Goal: Information Seeking & Learning: Learn about a topic

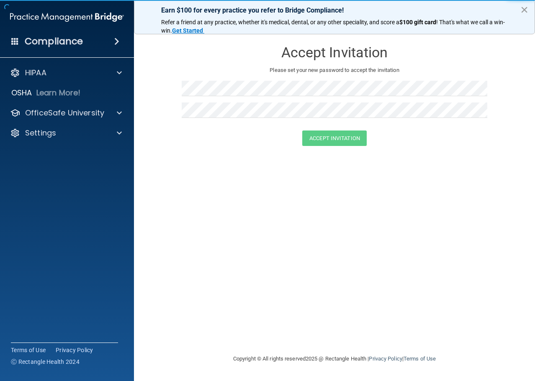
click at [524, 13] on button "×" at bounding box center [524, 9] width 8 height 13
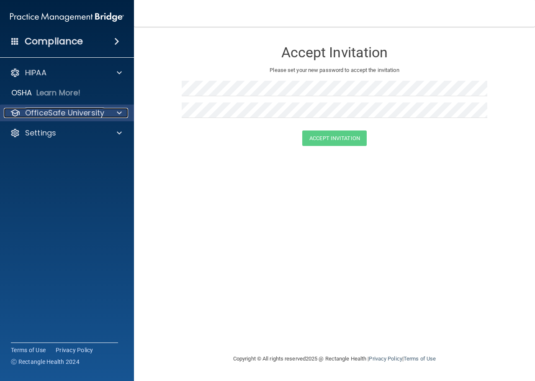
click at [65, 114] on p "OfficeSafe University" at bounding box center [64, 113] width 79 height 10
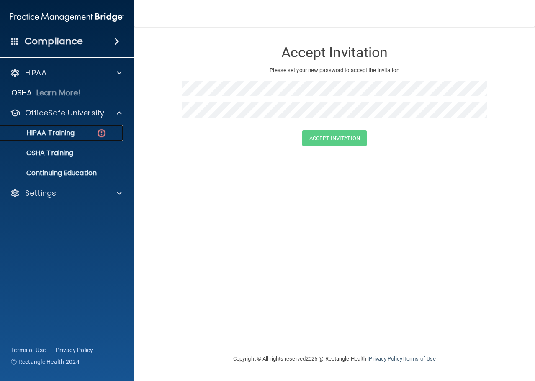
click at [58, 130] on p "HIPAA Training" at bounding box center [39, 133] width 69 height 8
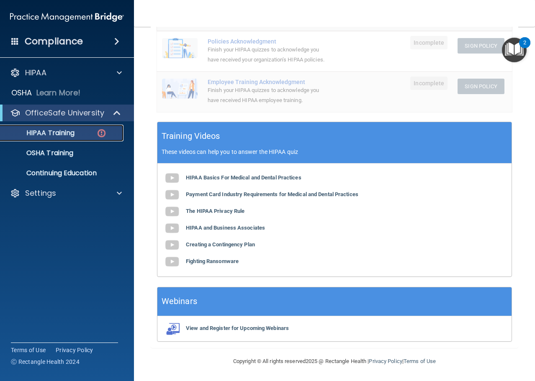
scroll to position [267, 0]
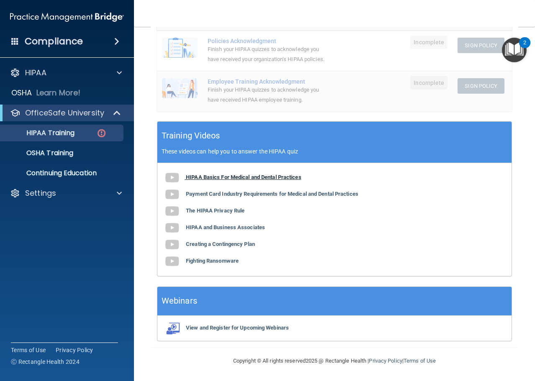
click at [244, 176] on b "HIPAA Basics For Medical and Dental Practices" at bounding box center [244, 177] width 116 height 6
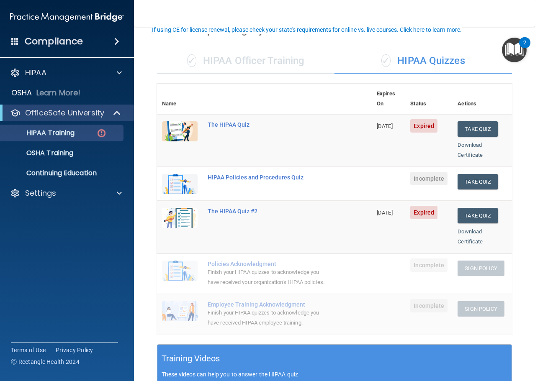
scroll to position [58, 0]
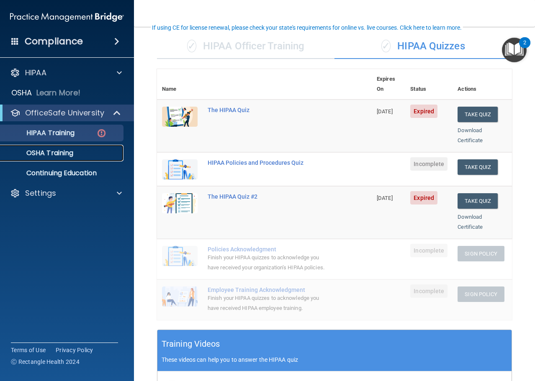
click at [68, 152] on p "OSHA Training" at bounding box center [39, 153] width 68 height 8
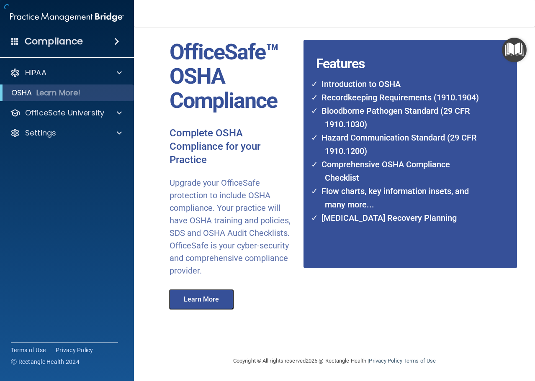
scroll to position [33, 0]
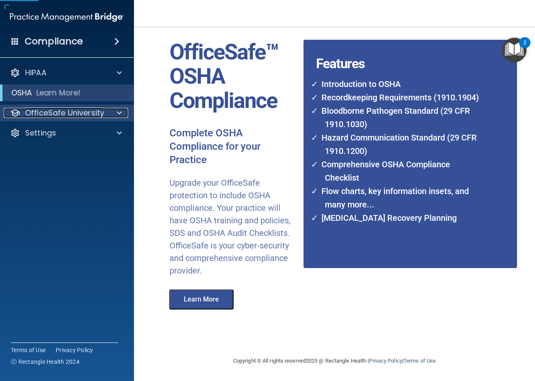
click at [95, 114] on p "OfficeSafe University" at bounding box center [64, 113] width 79 height 10
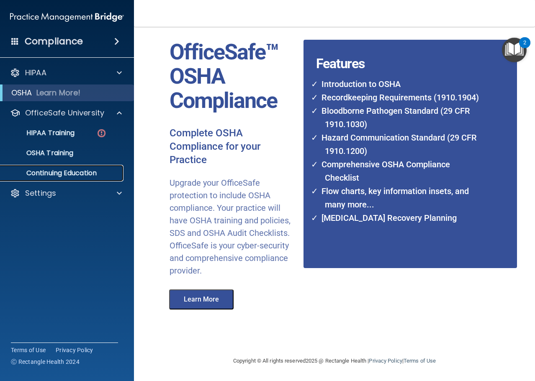
click at [70, 173] on p "Continuing Education" at bounding box center [62, 173] width 114 height 8
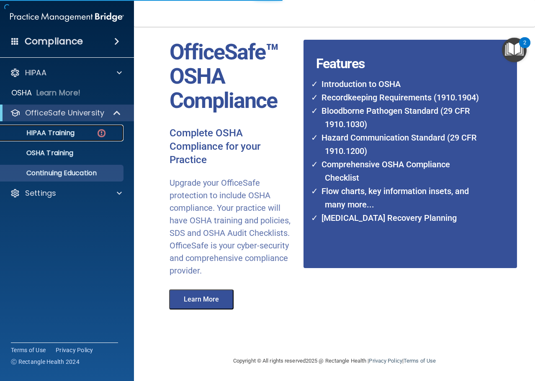
click at [63, 133] on p "HIPAA Training" at bounding box center [39, 133] width 69 height 8
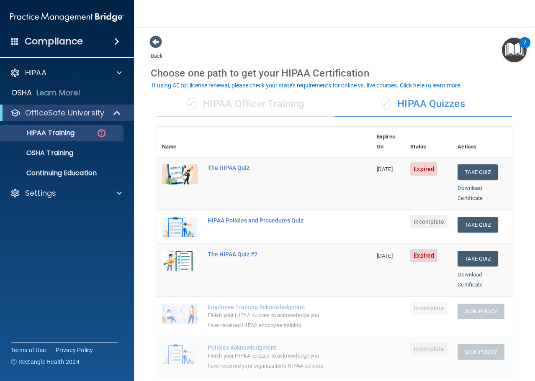
click at [267, 101] on div "✓ HIPAA Officer Training" at bounding box center [246, 104] width 178 height 25
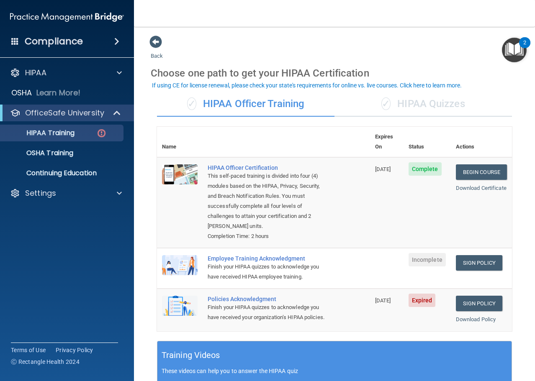
click at [417, 100] on div "✓ HIPAA Quizzes" at bounding box center [424, 104] width 178 height 25
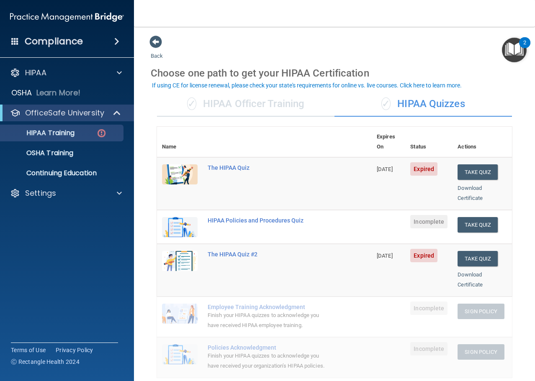
scroll to position [126, 0]
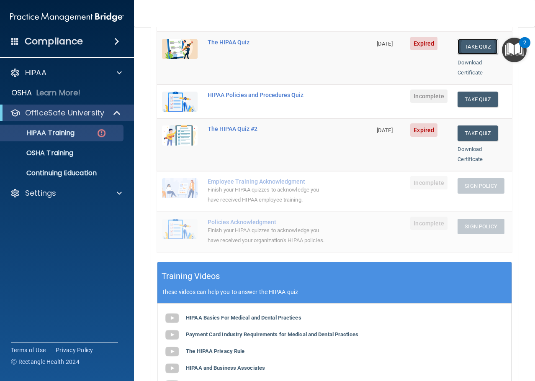
click at [475, 39] on button "Take Quiz" at bounding box center [478, 46] width 40 height 15
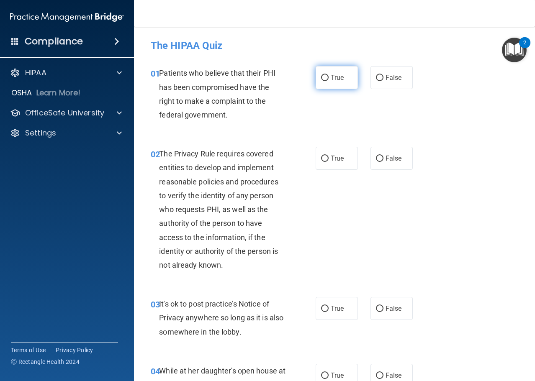
click at [323, 78] on input "True" at bounding box center [325, 78] width 8 height 6
radio input "true"
click at [317, 156] on label "True" at bounding box center [337, 158] width 42 height 23
click at [321, 156] on input "True" at bounding box center [325, 159] width 8 height 6
radio input "true"
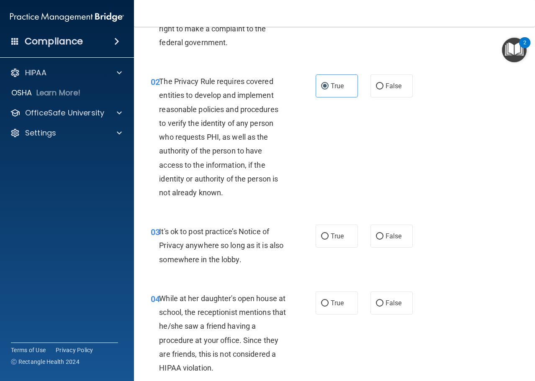
scroll to position [167, 0]
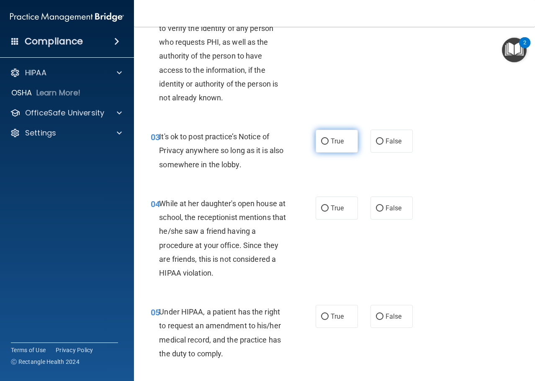
drag, startPoint x: 324, startPoint y: 137, endPoint x: 316, endPoint y: 147, distance: 13.0
click at [323, 140] on label "True" at bounding box center [337, 141] width 42 height 23
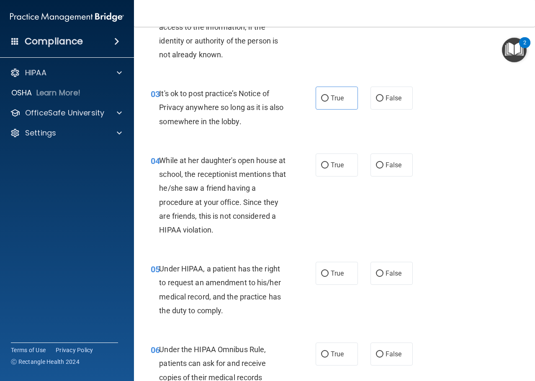
scroll to position [251, 0]
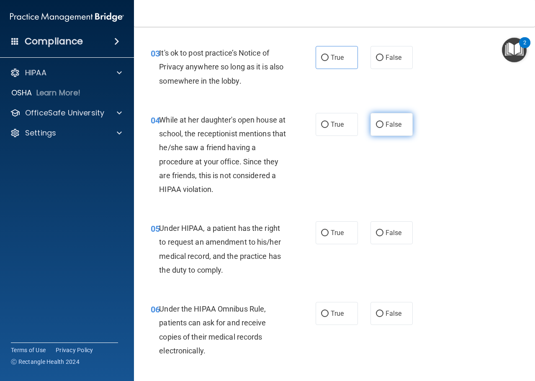
click at [371, 129] on label "False" at bounding box center [392, 124] width 42 height 23
click at [376, 128] on input "False" at bounding box center [380, 125] width 8 height 6
radio input "true"
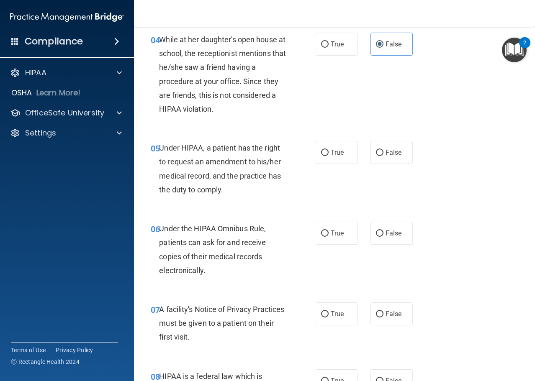
scroll to position [335, 0]
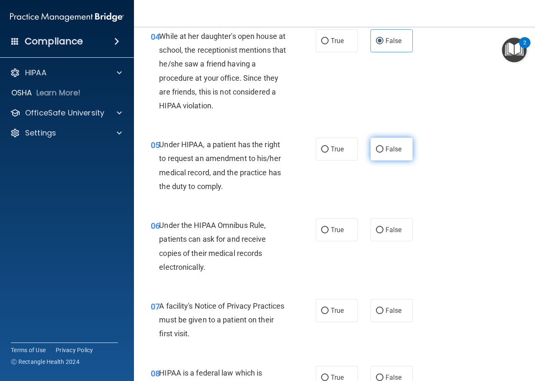
click at [376, 152] on input "False" at bounding box center [380, 150] width 8 height 6
radio input "true"
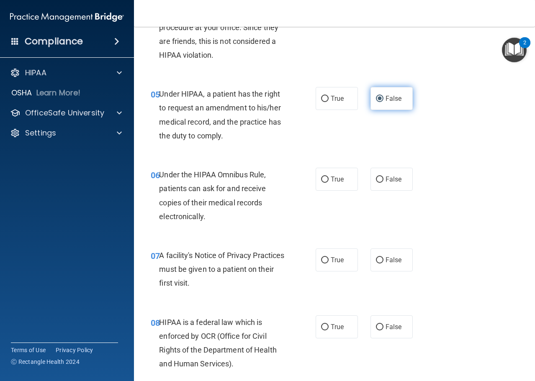
scroll to position [377, 0]
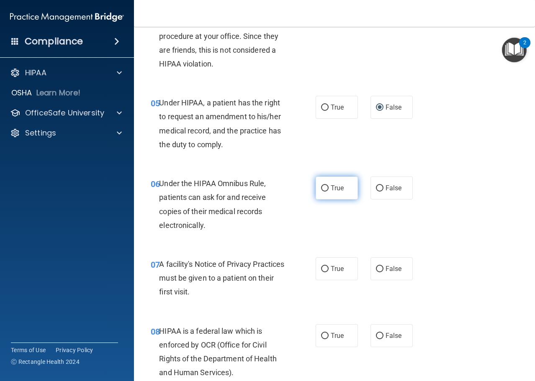
click at [321, 188] on input "True" at bounding box center [325, 188] width 8 height 6
radio input "true"
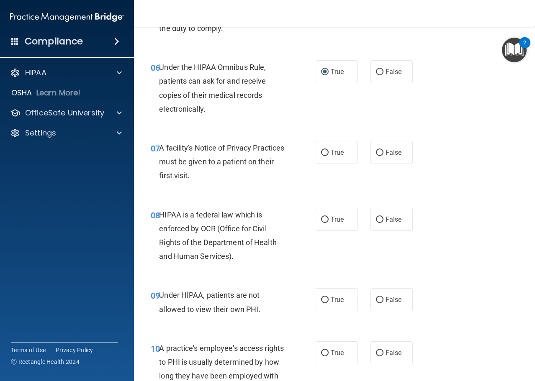
scroll to position [502, 0]
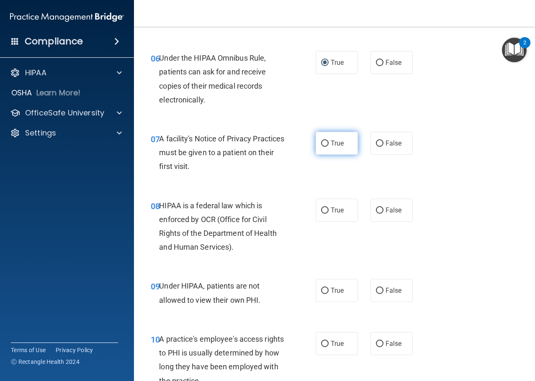
click at [316, 147] on label "True" at bounding box center [337, 143] width 42 height 23
click at [321, 147] on input "True" at bounding box center [325, 144] width 8 height 6
radio input "true"
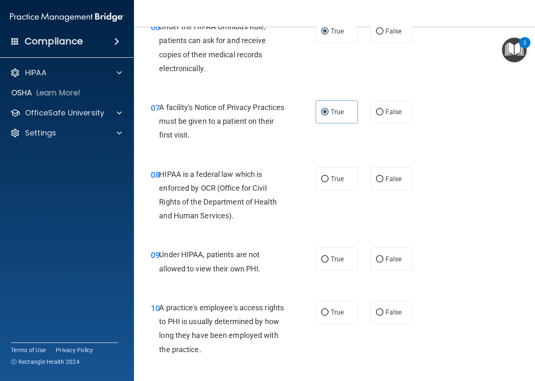
scroll to position [586, 0]
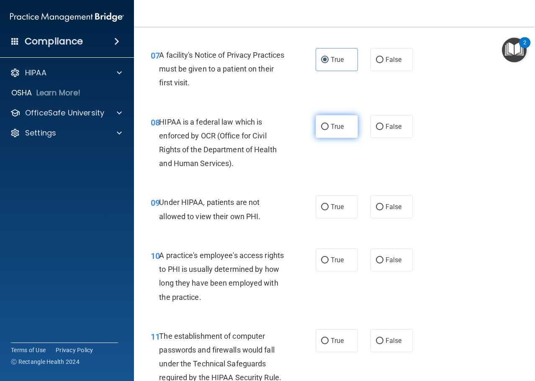
click at [324, 126] on input "True" at bounding box center [325, 127] width 8 height 6
radio input "true"
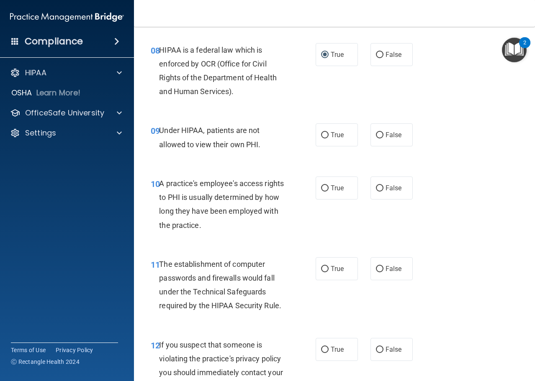
scroll to position [670, 0]
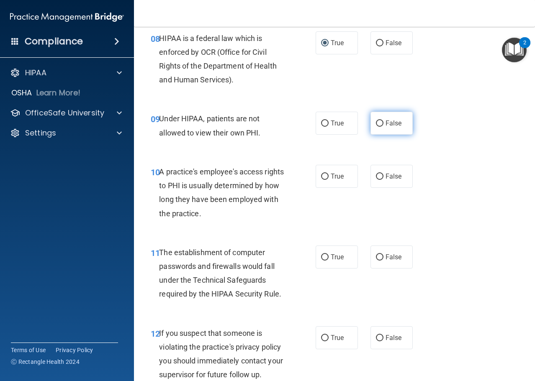
click at [386, 120] on span "False" at bounding box center [394, 123] width 16 height 8
click at [383, 121] on input "False" at bounding box center [380, 124] width 8 height 6
radio input "true"
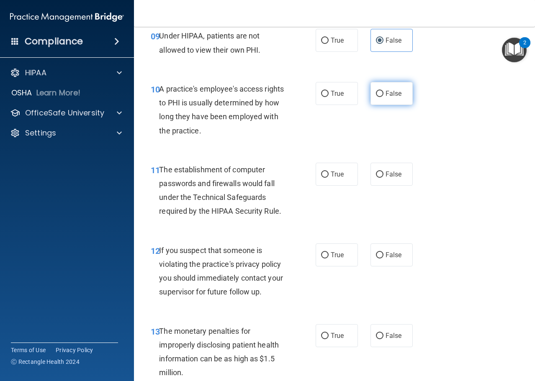
scroll to position [754, 0]
click at [371, 93] on label "False" at bounding box center [392, 92] width 42 height 23
click at [376, 93] on input "False" at bounding box center [380, 93] width 8 height 6
radio input "true"
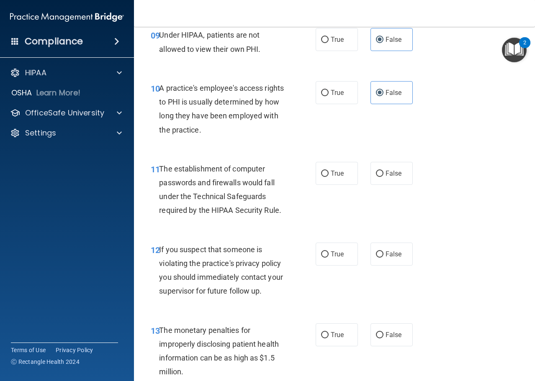
scroll to position [795, 0]
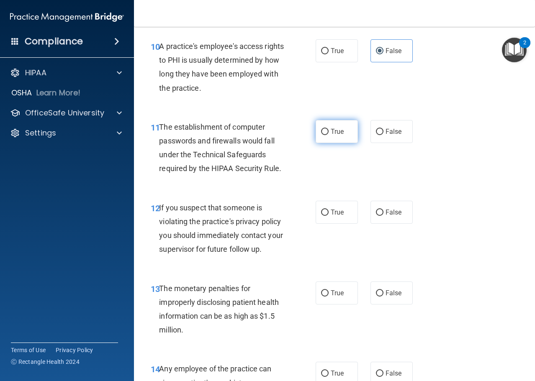
click at [317, 137] on label "True" at bounding box center [337, 131] width 42 height 23
click at [321, 135] on input "True" at bounding box center [325, 132] width 8 height 6
radio input "true"
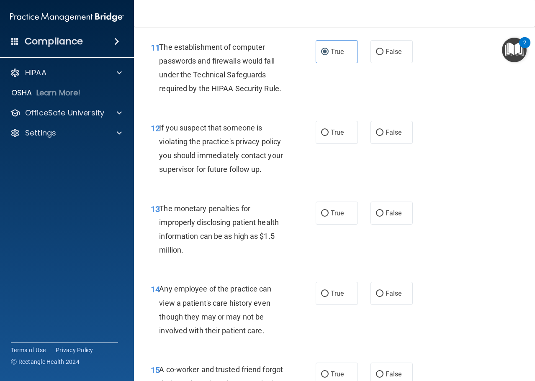
scroll to position [879, 0]
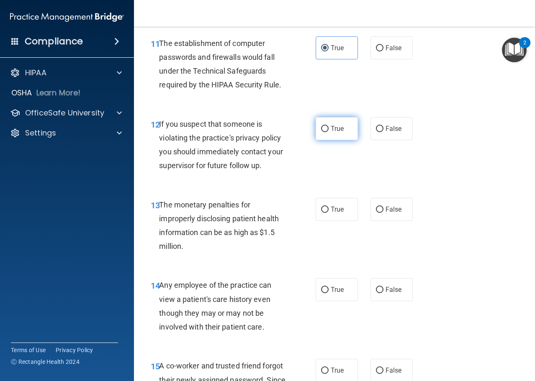
click at [335, 124] on label "True" at bounding box center [337, 128] width 42 height 23
click at [329, 126] on input "True" at bounding box center [325, 129] width 8 height 6
radio input "true"
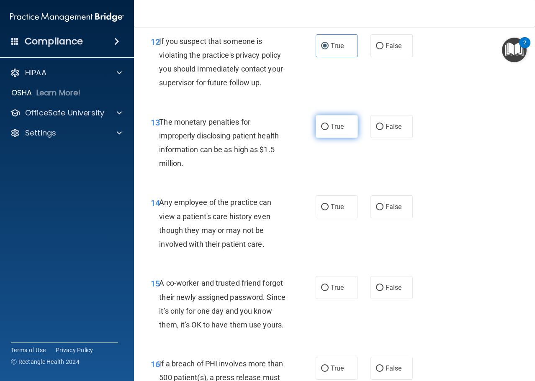
scroll to position [963, 0]
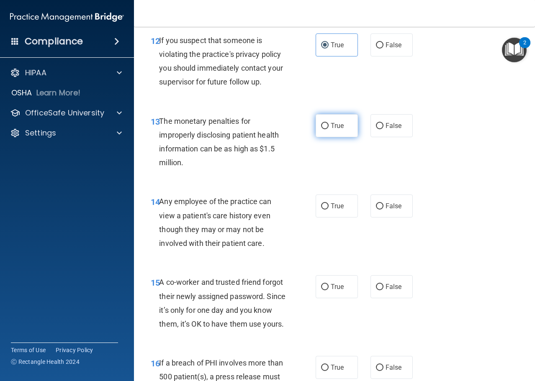
click at [324, 127] on input "True" at bounding box center [325, 126] width 8 height 6
radio input "true"
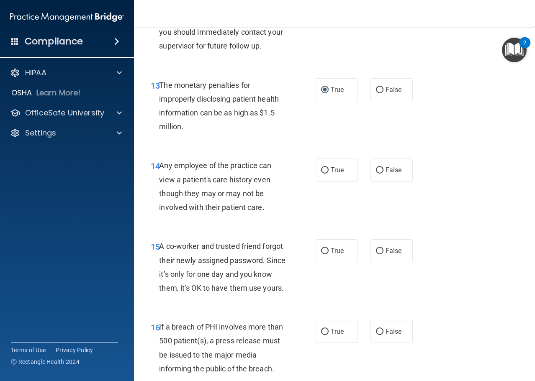
scroll to position [1089, 0]
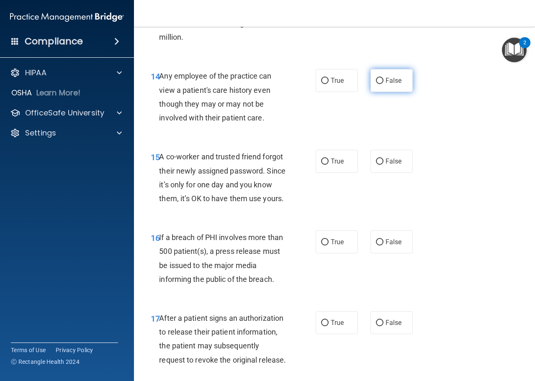
click at [386, 83] on span "False" at bounding box center [394, 81] width 16 height 8
click at [382, 83] on input "False" at bounding box center [380, 81] width 8 height 6
radio input "true"
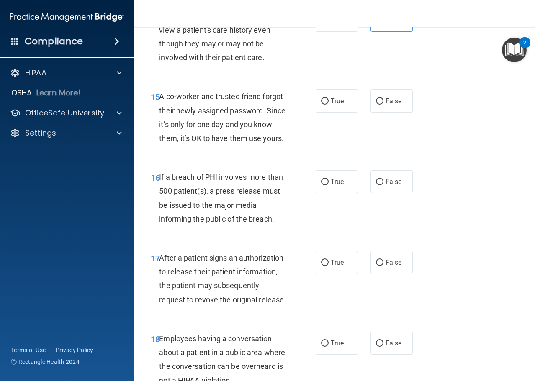
scroll to position [1130, 0]
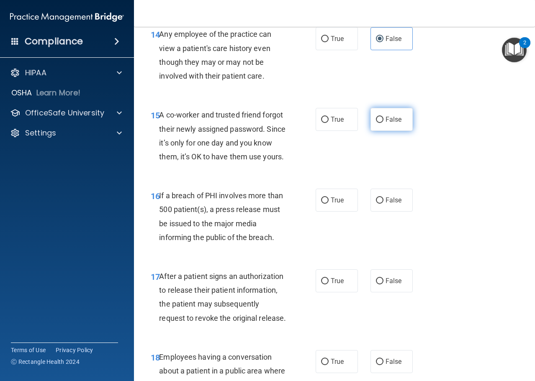
click at [374, 125] on label "False" at bounding box center [392, 119] width 42 height 23
click at [376, 123] on input "False" at bounding box center [380, 120] width 8 height 6
radio input "true"
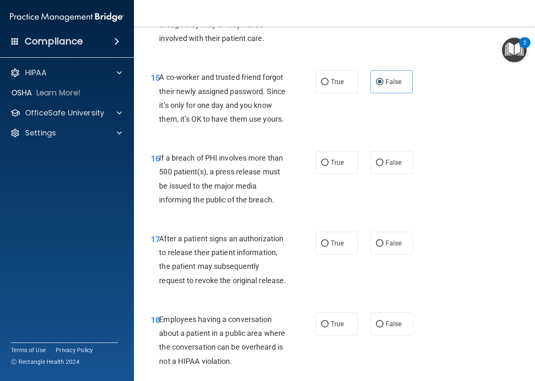
scroll to position [1256, 0]
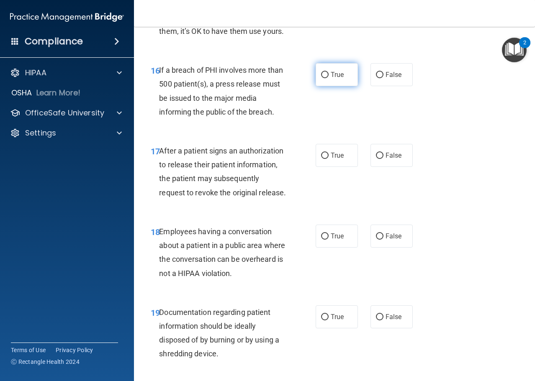
click at [327, 86] on label "True" at bounding box center [337, 74] width 42 height 23
click at [327, 78] on input "True" at bounding box center [325, 75] width 8 height 6
radio input "true"
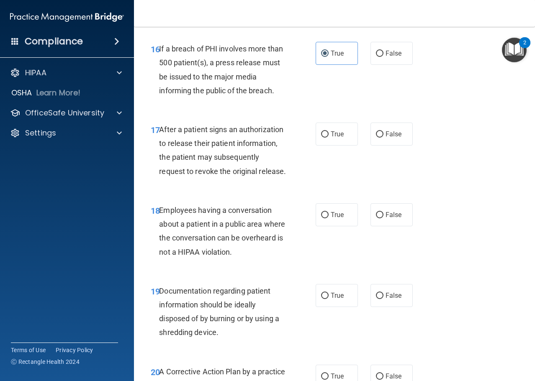
scroll to position [1298, 0]
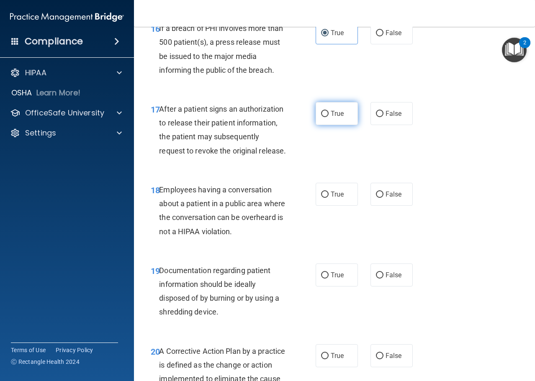
click at [327, 125] on label "True" at bounding box center [337, 113] width 42 height 23
click at [327, 117] on input "True" at bounding box center [325, 114] width 8 height 6
radio input "true"
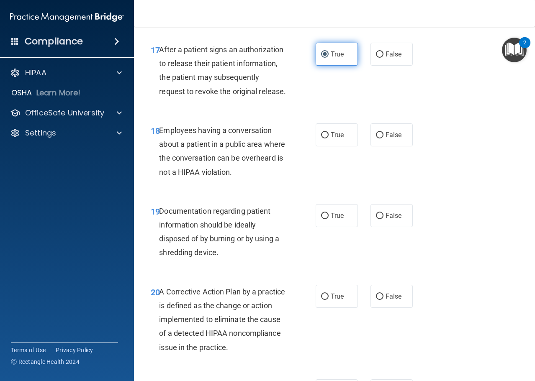
scroll to position [1465, 0]
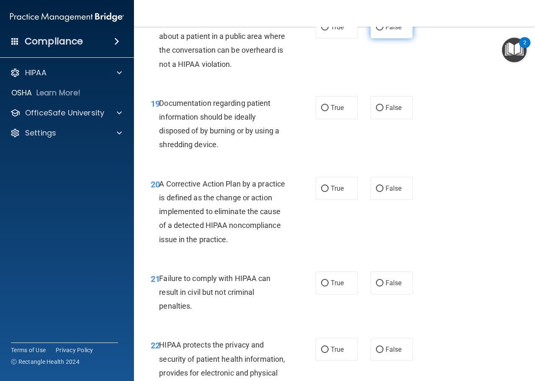
click at [371, 39] on label "False" at bounding box center [392, 26] width 42 height 23
click at [376, 31] on input "False" at bounding box center [380, 27] width 8 height 6
radio input "true"
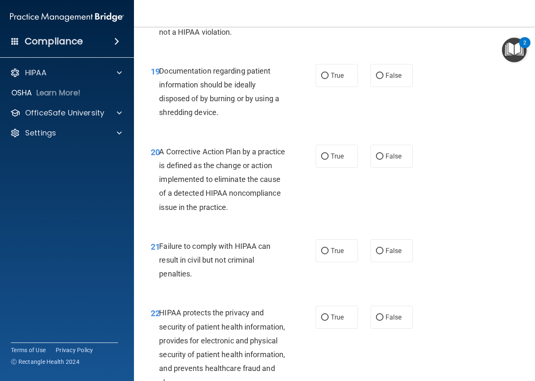
scroll to position [1507, 0]
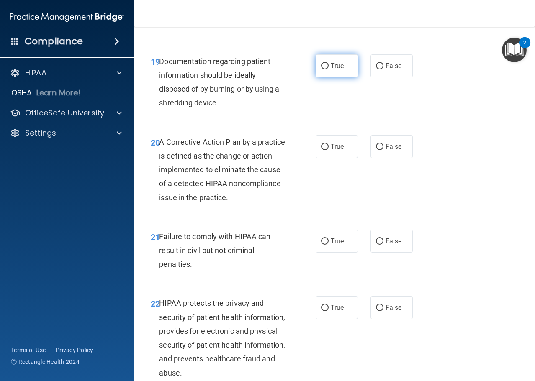
click at [321, 69] on input "True" at bounding box center [325, 66] width 8 height 6
radio input "true"
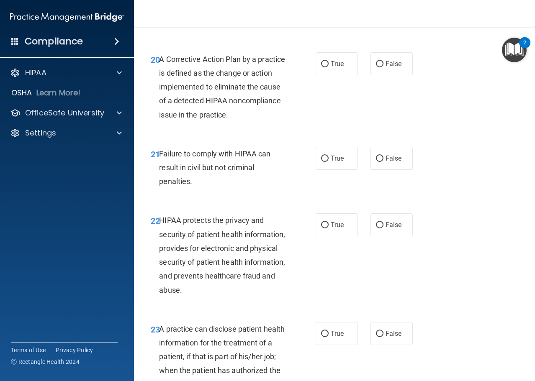
scroll to position [1591, 0]
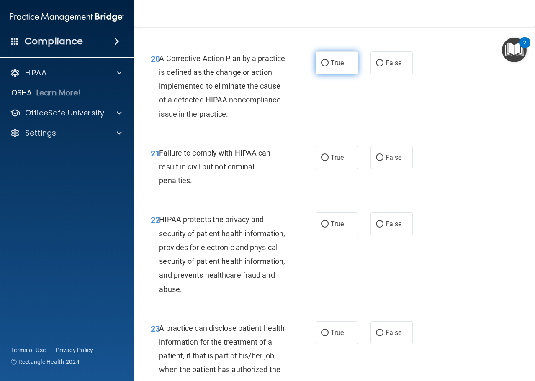
click at [331, 67] on span "True" at bounding box center [337, 63] width 13 height 8
click at [322, 75] on label "True" at bounding box center [337, 62] width 42 height 23
click at [322, 67] on input "True" at bounding box center [325, 63] width 8 height 6
radio input "true"
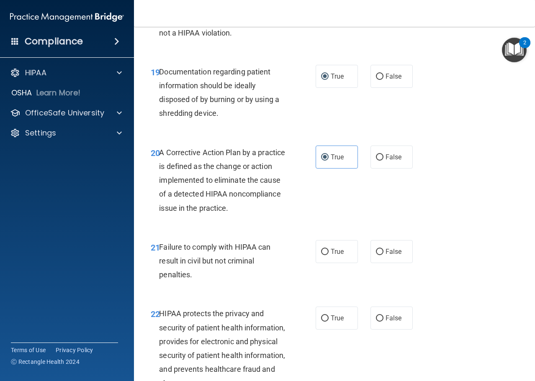
scroll to position [1549, 0]
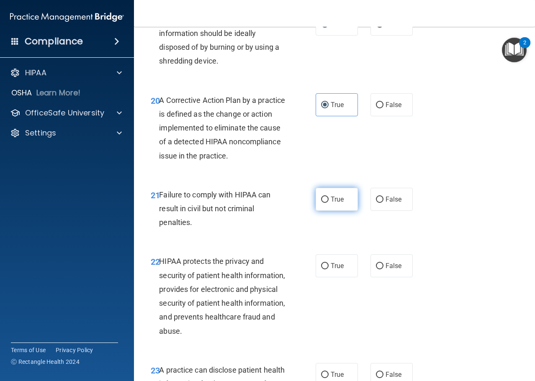
click at [331, 203] on span "True" at bounding box center [337, 200] width 13 height 8
click at [328, 203] on input "True" at bounding box center [325, 200] width 8 height 6
radio input "true"
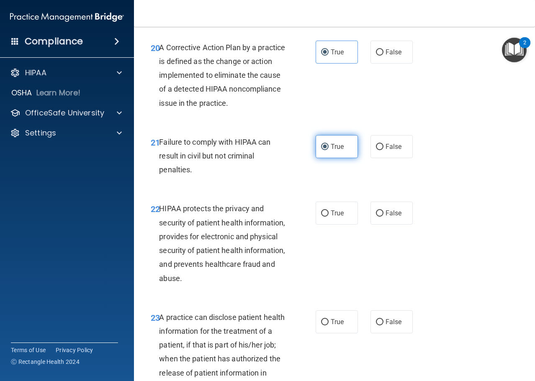
scroll to position [1675, 0]
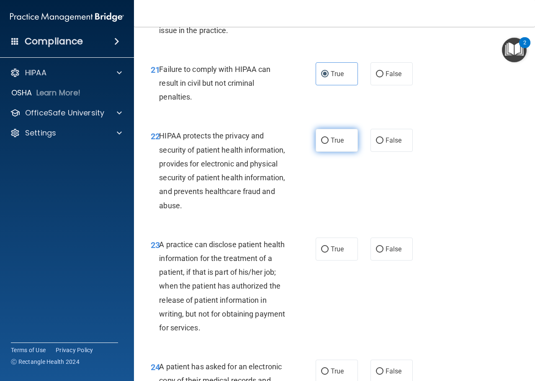
click at [319, 152] on label "True" at bounding box center [337, 140] width 42 height 23
click at [321, 144] on input "True" at bounding box center [325, 141] width 8 height 6
radio input "true"
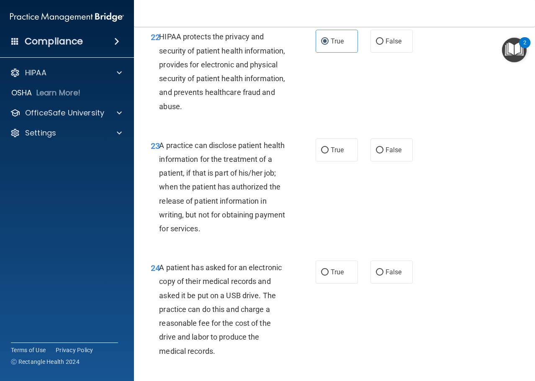
scroll to position [1800, 0]
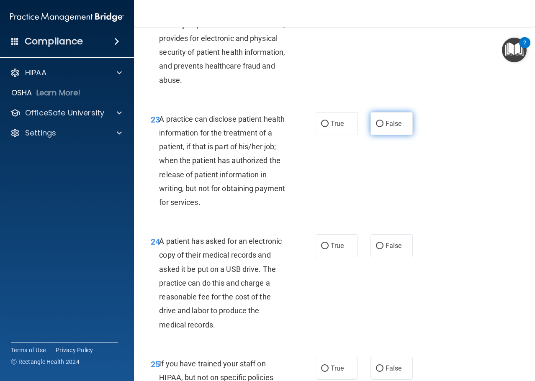
click at [377, 127] on input "False" at bounding box center [380, 124] width 8 height 6
radio input "true"
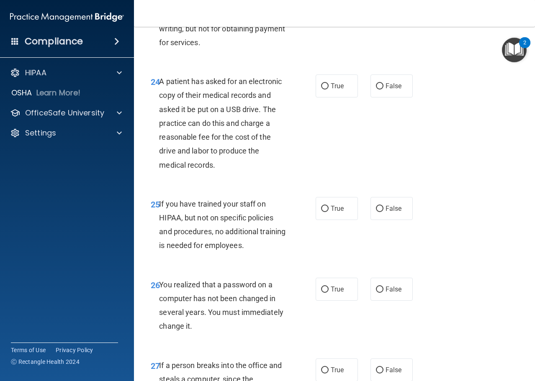
scroll to position [1968, 0]
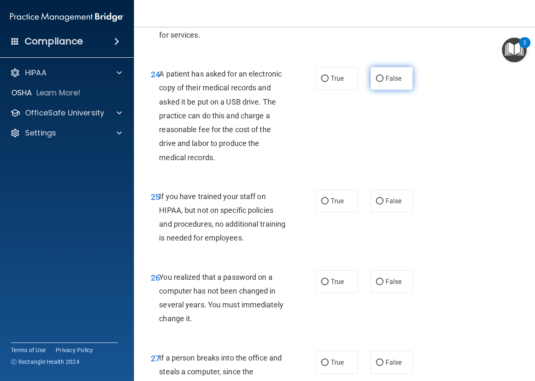
click at [376, 82] on input "False" at bounding box center [380, 79] width 8 height 6
radio input "true"
drag, startPoint x: 325, startPoint y: 110, endPoint x: 329, endPoint y: 126, distance: 16.7
click at [325, 90] on label "True" at bounding box center [337, 78] width 42 height 23
click at [325, 82] on input "True" at bounding box center [325, 79] width 8 height 6
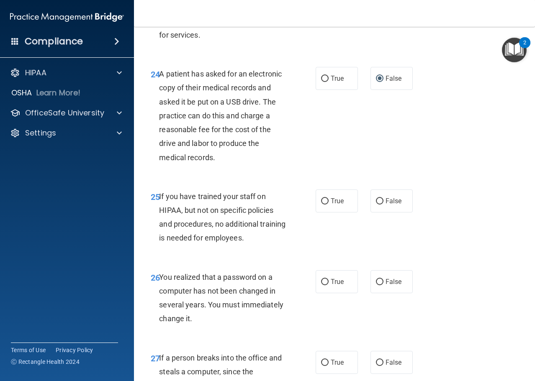
radio input "true"
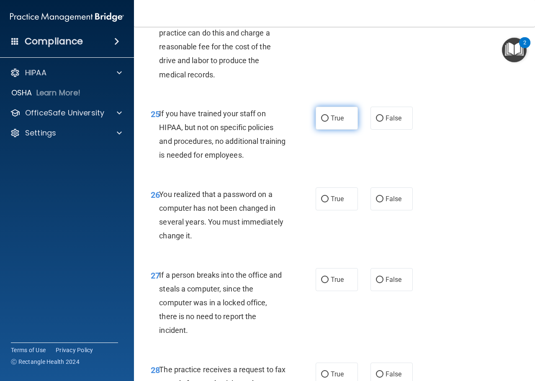
scroll to position [2051, 0]
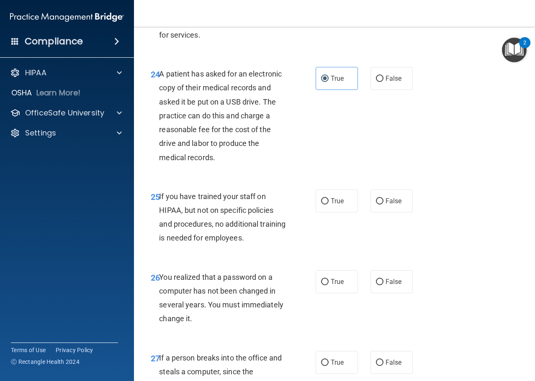
drag, startPoint x: 379, startPoint y: 104, endPoint x: 350, endPoint y: 132, distance: 40.6
click at [379, 82] on input "False" at bounding box center [380, 79] width 8 height 6
radio input "true"
radio input "false"
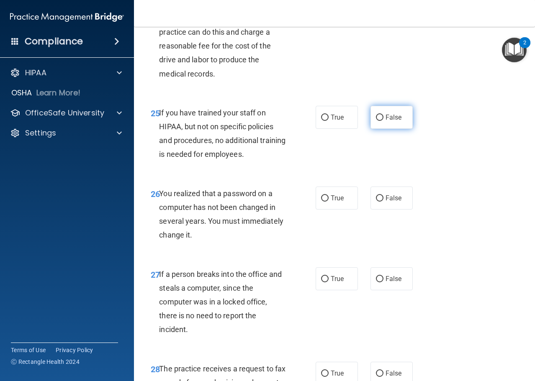
drag, startPoint x: 322, startPoint y: 145, endPoint x: 386, endPoint y: 146, distance: 63.6
click at [386, 129] on div "True False" at bounding box center [366, 117] width 101 height 23
click at [386, 121] on span "False" at bounding box center [394, 117] width 16 height 8
click at [383, 121] on input "False" at bounding box center [380, 118] width 8 height 6
radio input "true"
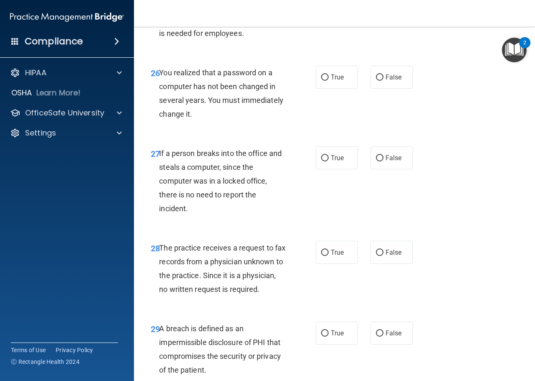
scroll to position [2177, 0]
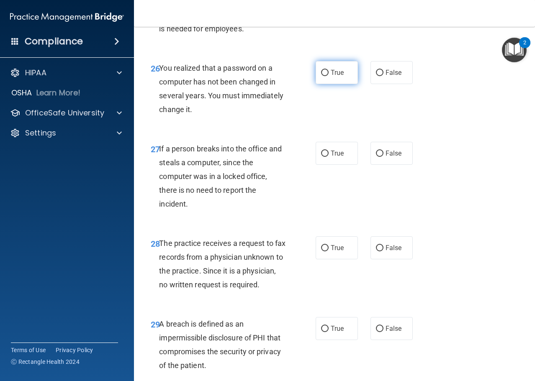
click at [324, 76] on input "True" at bounding box center [325, 73] width 8 height 6
radio input "true"
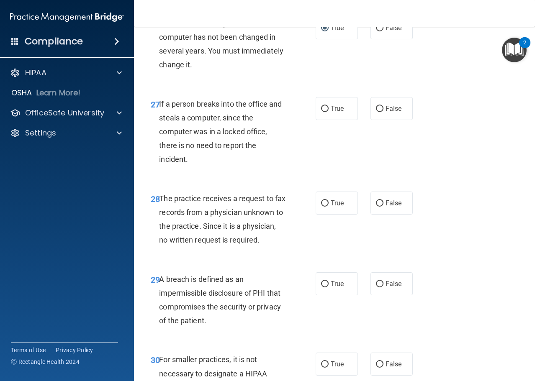
scroll to position [2303, 0]
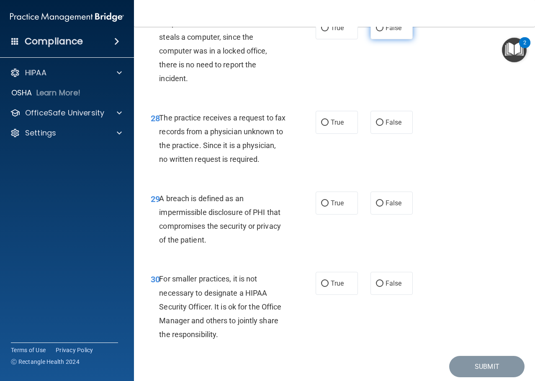
click at [381, 39] on label "False" at bounding box center [392, 27] width 42 height 23
click at [381, 31] on input "False" at bounding box center [380, 28] width 8 height 6
radio input "true"
click at [323, 126] on input "True" at bounding box center [325, 123] width 8 height 6
radio input "true"
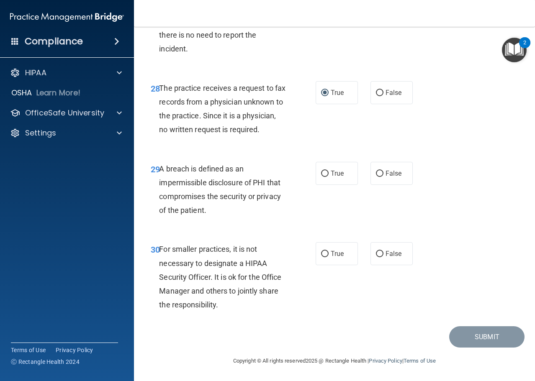
scroll to position [2374, 0]
click at [327, 167] on label "True" at bounding box center [337, 173] width 42 height 23
click at [327, 171] on input "True" at bounding box center [325, 174] width 8 height 6
radio input "true"
click at [376, 253] on input "False" at bounding box center [380, 254] width 8 height 6
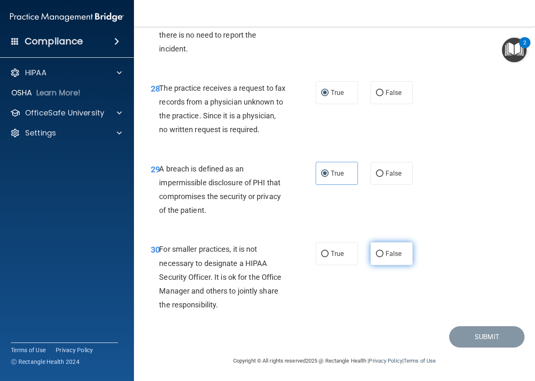
radio input "true"
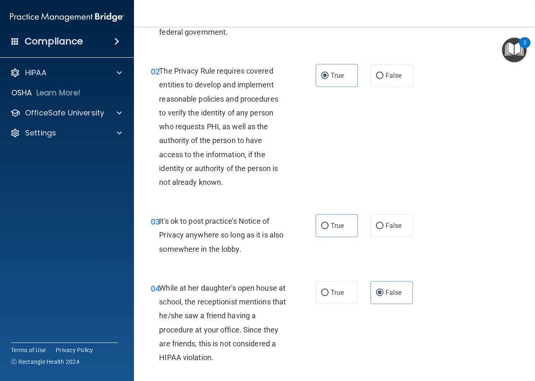
scroll to position [84, 0]
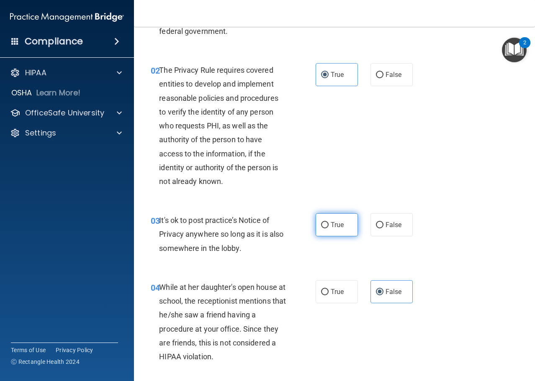
click at [321, 225] on input "True" at bounding box center [325, 225] width 8 height 6
radio input "true"
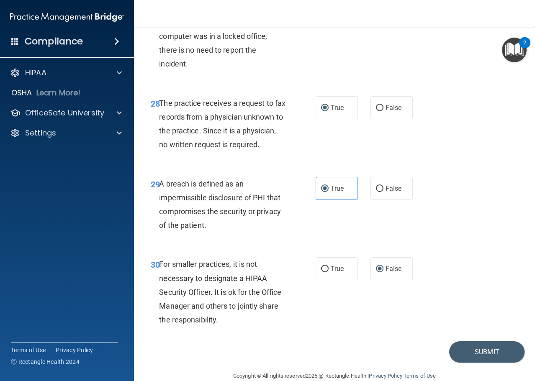
scroll to position [2374, 0]
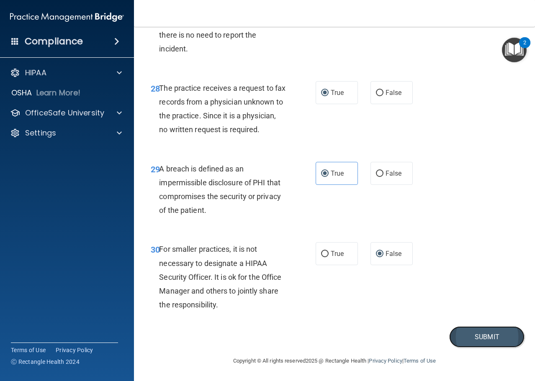
click at [474, 337] on button "Submit" at bounding box center [486, 337] width 75 height 21
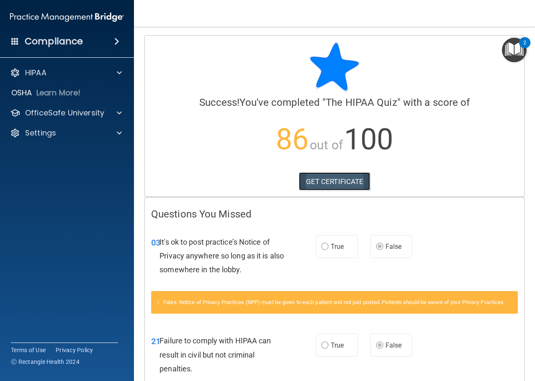
click at [324, 187] on link "GET CERTIFICATE" at bounding box center [335, 181] width 72 height 18
